Goal: Navigation & Orientation: Find specific page/section

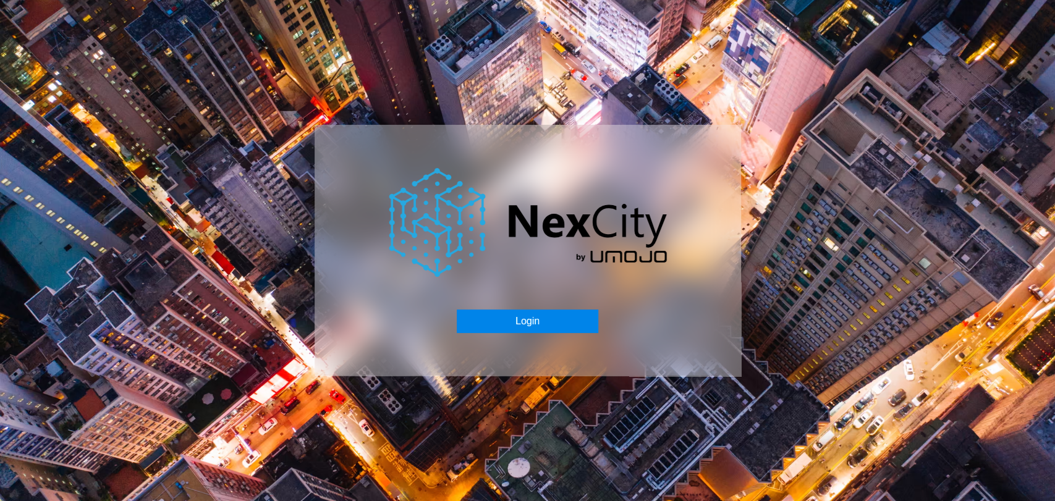
click at [483, 321] on button "Login" at bounding box center [528, 321] width 142 height 23
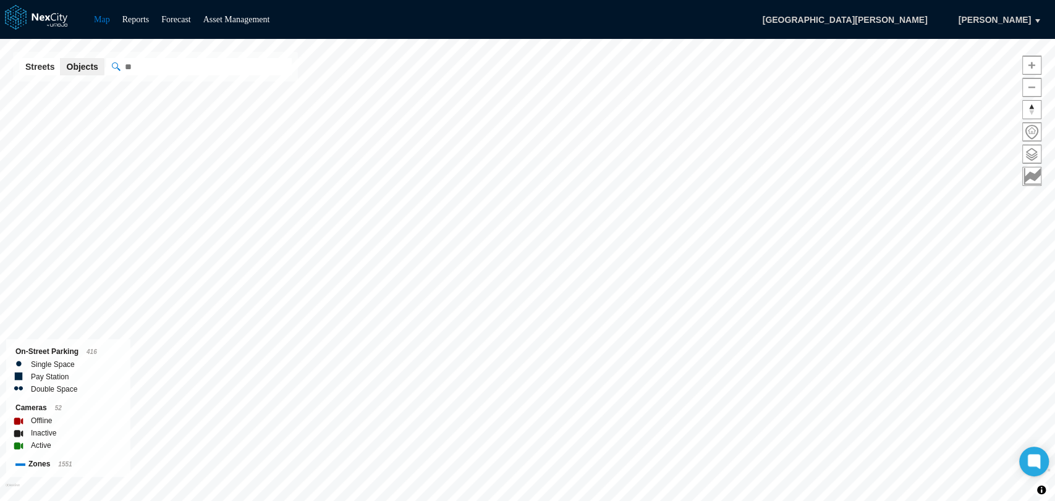
click at [682, 501] on html "Map Reports Forecast Asset Management [GEOGRAPHIC_DATA][PERSON_NAME], [PERSON_N…" at bounding box center [527, 250] width 1055 height 501
